Goal: Find specific page/section: Find specific page/section

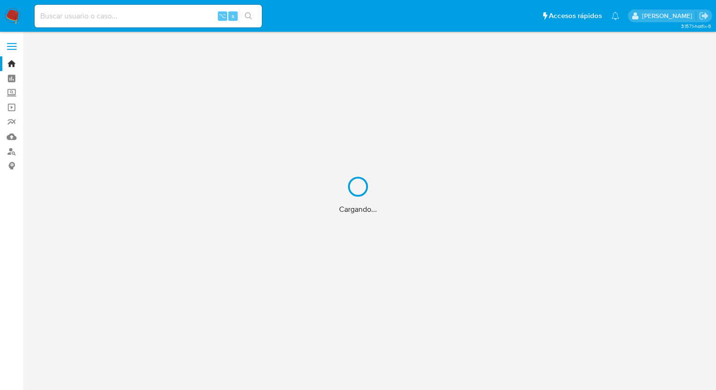
click at [129, 18] on div "Cargando..." at bounding box center [358, 195] width 716 height 390
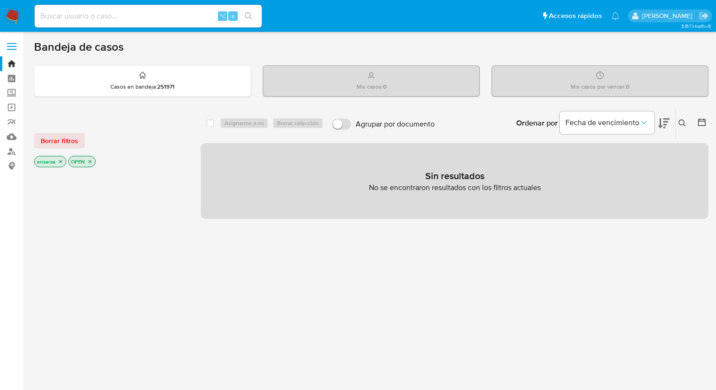
click at [121, 15] on input at bounding box center [148, 16] width 227 height 12
paste input "556224592"
type input "556224592"
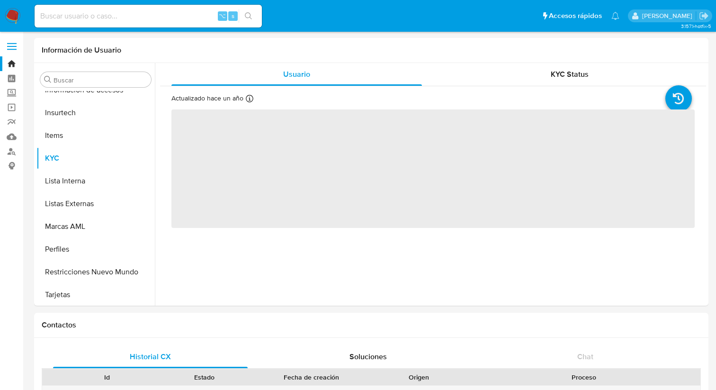
scroll to position [400, 0]
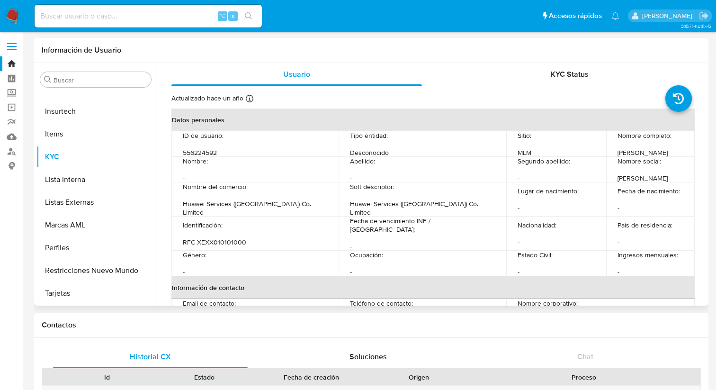
select select "10"
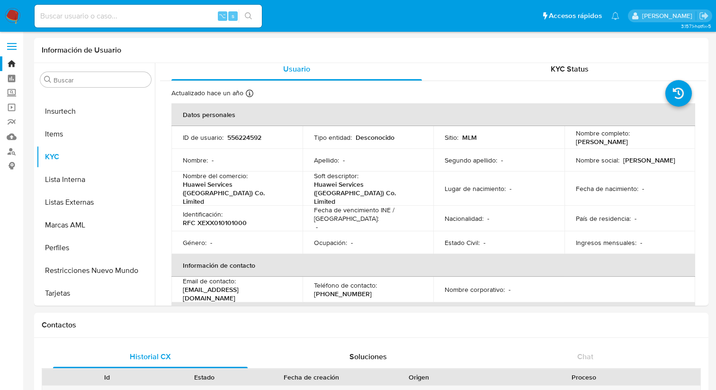
scroll to position [0, 0]
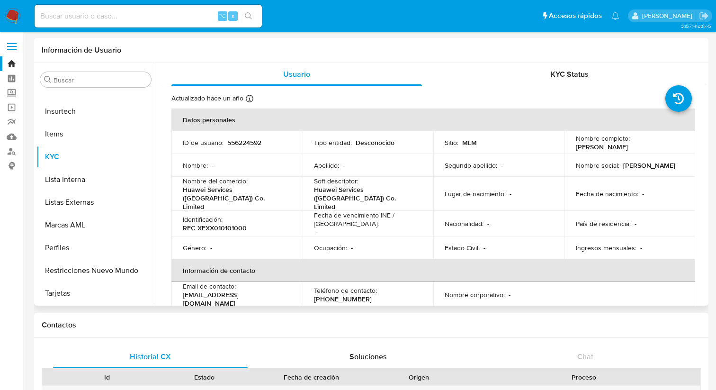
click at [552, 86] on div "Usuario KYC Status Actualizado hace un año Creado: - Actualizado: [DATE] 15:16:…" at bounding box center [433, 274] width 546 height 423
click at [552, 73] on span "KYC Status" at bounding box center [570, 74] width 38 height 11
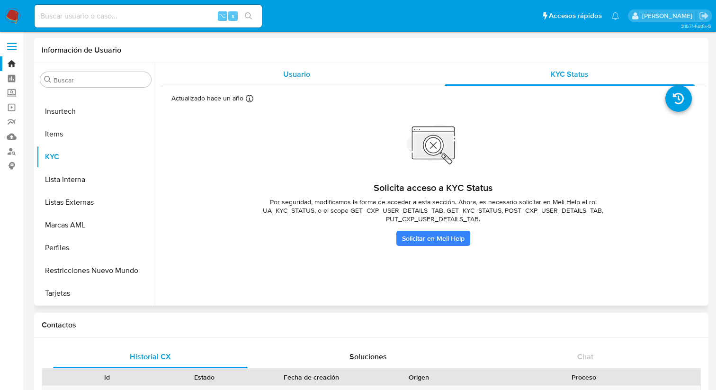
click at [280, 73] on div "Usuario" at bounding box center [296, 74] width 250 height 23
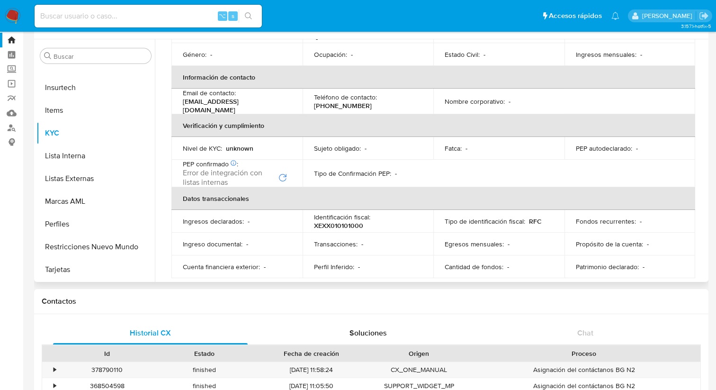
scroll to position [25, 0]
click at [120, 18] on input at bounding box center [148, 16] width 227 height 12
paste input "212974608"
type input "212974608"
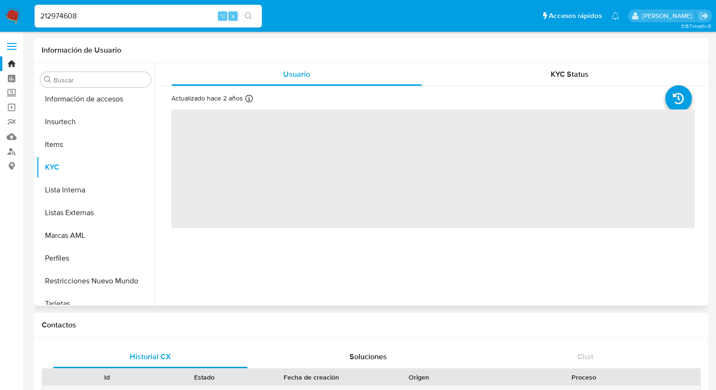
scroll to position [400, 0]
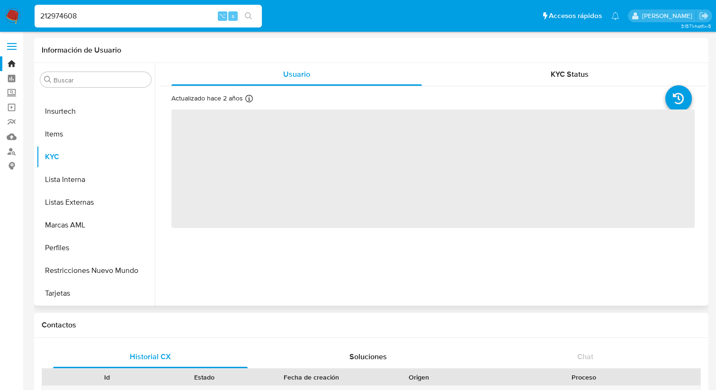
select select "10"
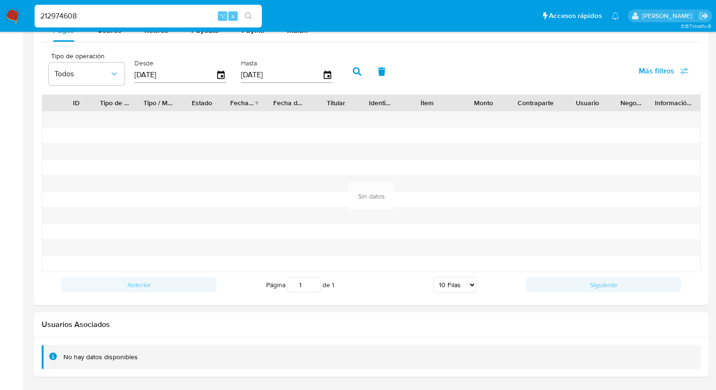
scroll to position [0, 0]
drag, startPoint x: 87, startPoint y: 18, endPoint x: 23, endPoint y: 14, distance: 64.1
click at [23, 14] on nav "Pausado Ver notificaciones 212974608 ⌥ s Accesos rápidos Presiona las siguiente…" at bounding box center [358, 16] width 716 height 32
paste input "52362480"
type input "252362480"
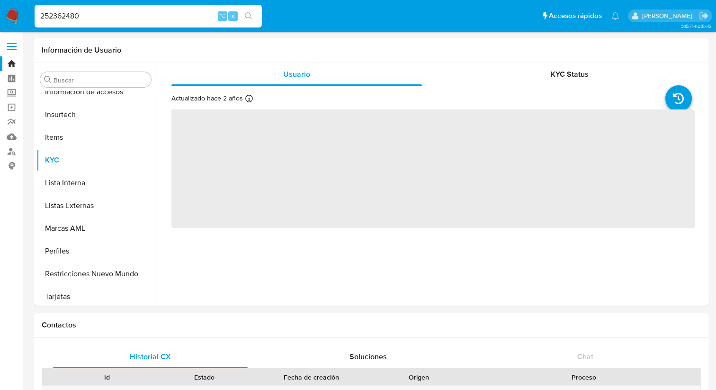
scroll to position [400, 0]
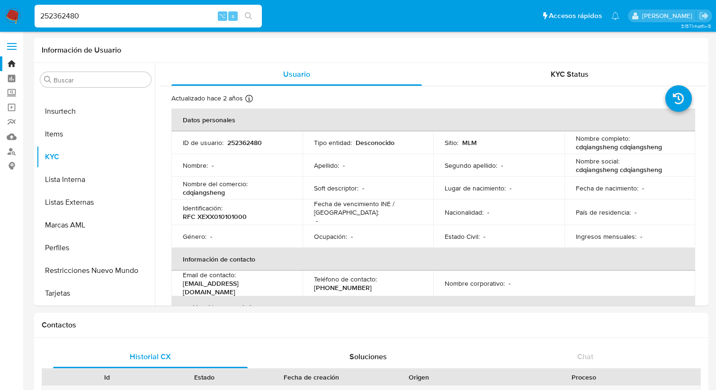
select select "10"
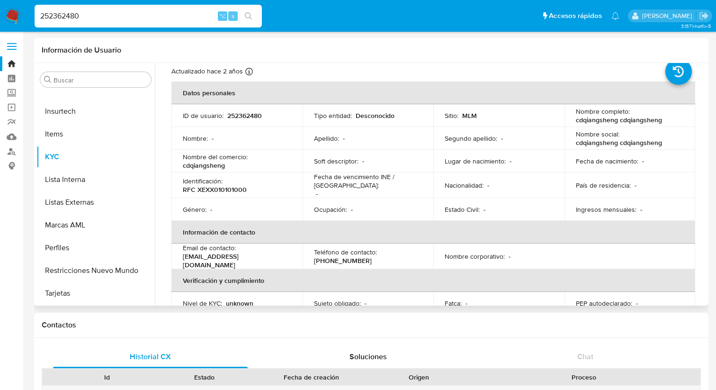
scroll to position [0, 0]
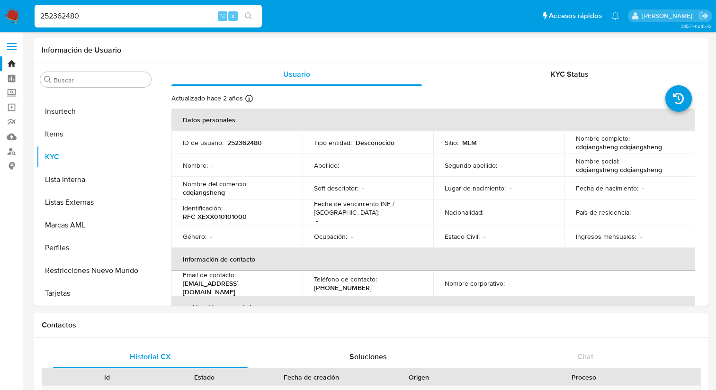
click at [107, 14] on input "252362480" at bounding box center [148, 16] width 227 height 12
drag, startPoint x: 107, startPoint y: 14, endPoint x: 64, endPoint y: 12, distance: 42.2
click at [64, 12] on input "252362480" at bounding box center [148, 16] width 227 height 12
paste input "70785336"
type input "270785336"
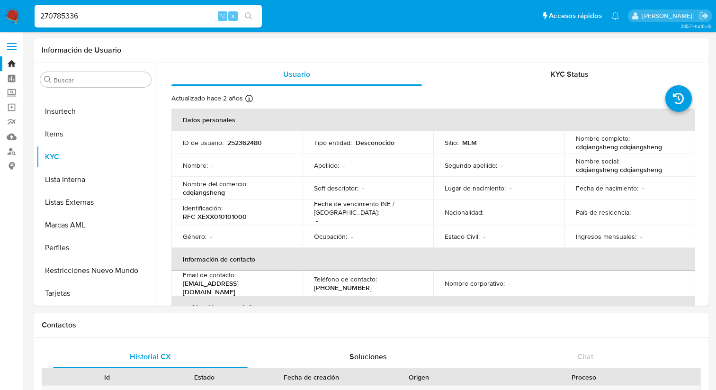
click at [245, 14] on icon "search-icon" at bounding box center [248, 15] width 7 height 7
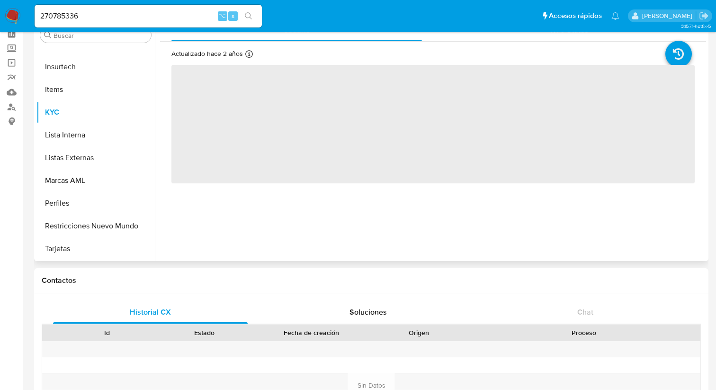
scroll to position [45, 0]
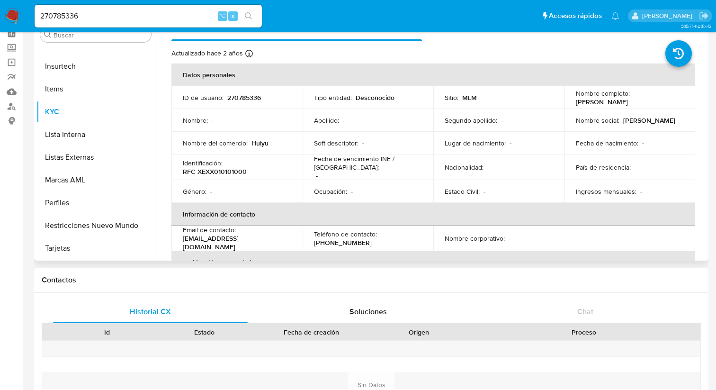
select select "10"
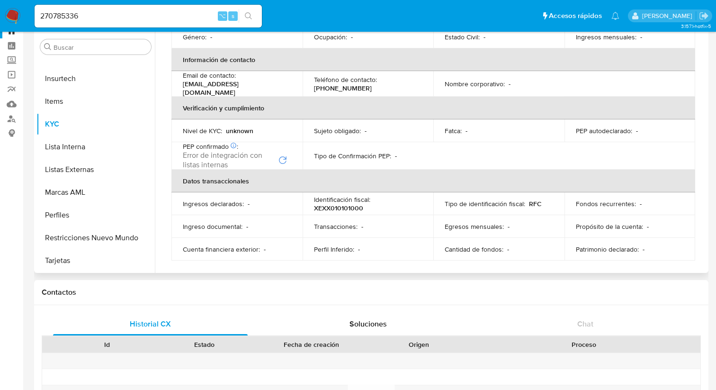
scroll to position [0, 0]
